Goal: Task Accomplishment & Management: Manage account settings

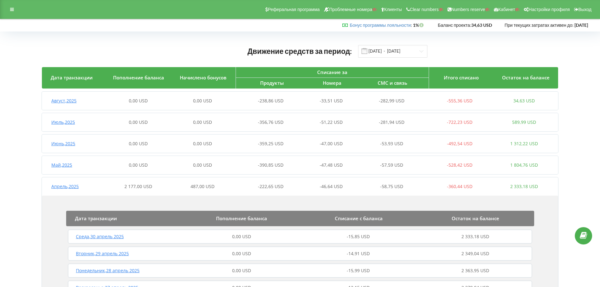
click at [13, 8] on icon at bounding box center [12, 9] width 4 height 4
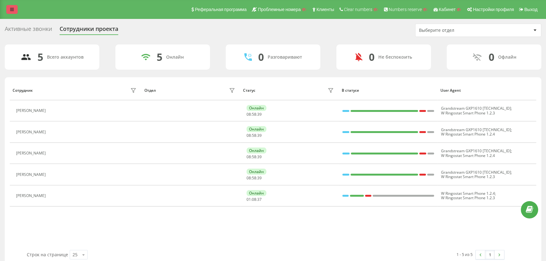
click at [10, 8] on icon at bounding box center [12, 9] width 4 height 4
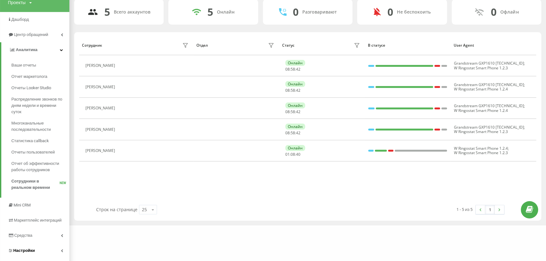
click at [18, 249] on span "Настройки" at bounding box center [24, 250] width 22 height 5
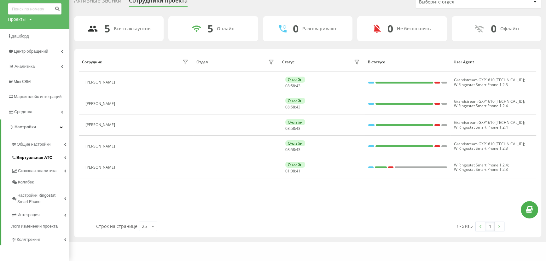
click at [25, 158] on span "Виртуальная АТС" at bounding box center [34, 157] width 36 height 6
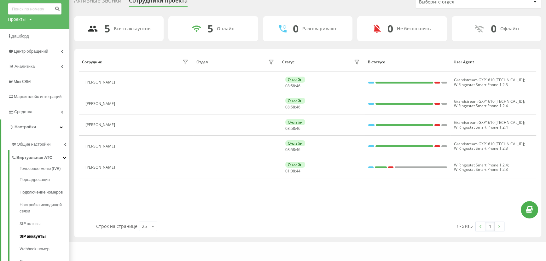
click at [31, 238] on span "SIP аккаунты" at bounding box center [33, 236] width 26 height 6
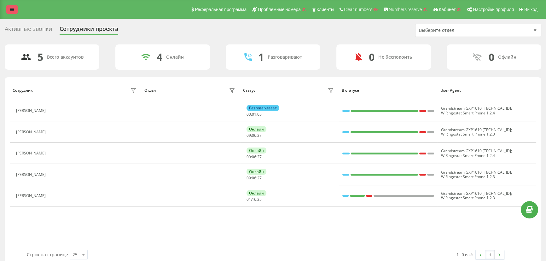
click at [14, 9] on link at bounding box center [11, 9] width 11 height 9
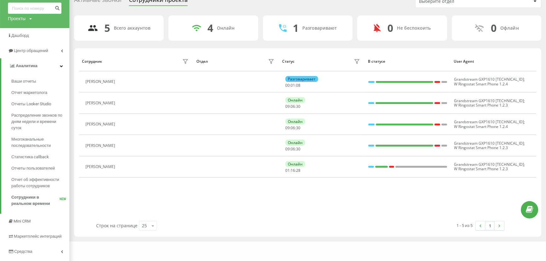
scroll to position [58, 0]
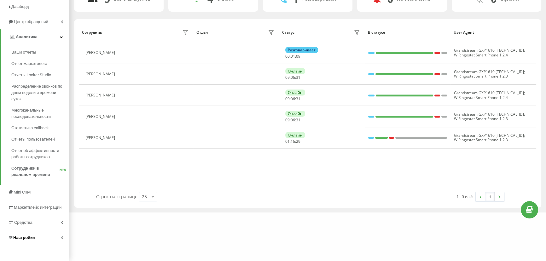
click at [25, 238] on span "Настройки" at bounding box center [24, 237] width 22 height 5
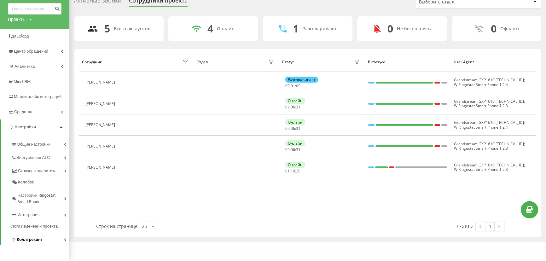
scroll to position [28, 0]
click at [18, 155] on span "Виртуальная АТС" at bounding box center [34, 157] width 36 height 6
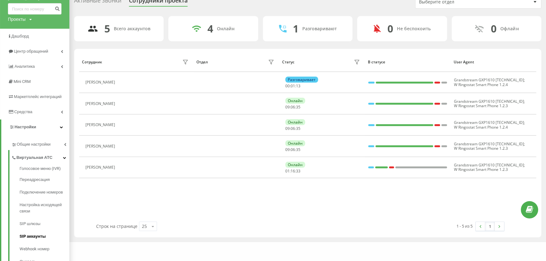
click at [25, 237] on span "SIP аккаунты" at bounding box center [33, 236] width 26 height 6
